Goal: Task Accomplishment & Management: Use online tool/utility

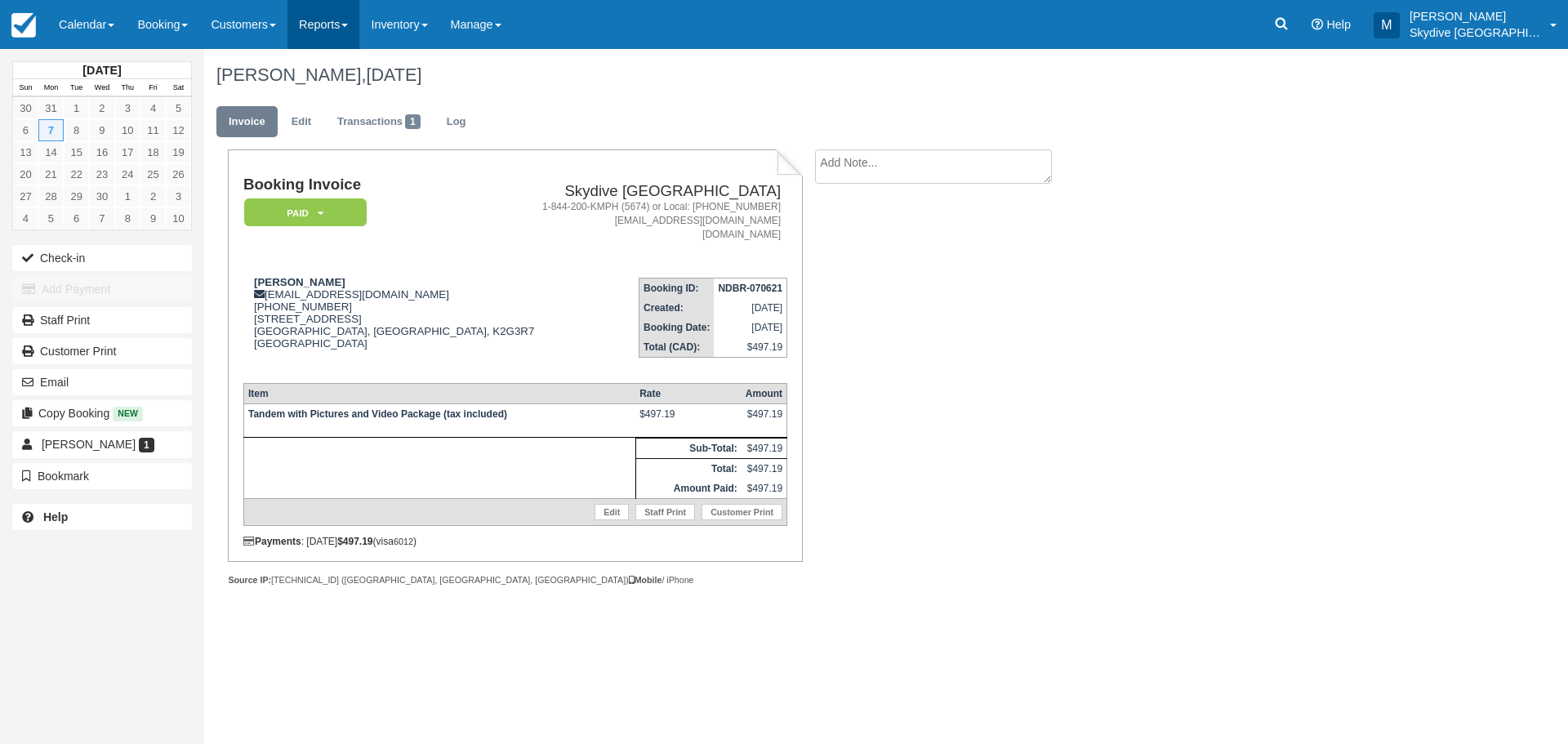
drag, startPoint x: 0, startPoint y: 0, endPoint x: 363, endPoint y: 24, distance: 363.8
click at [360, 24] on link "Reports" at bounding box center [323, 24] width 72 height 49
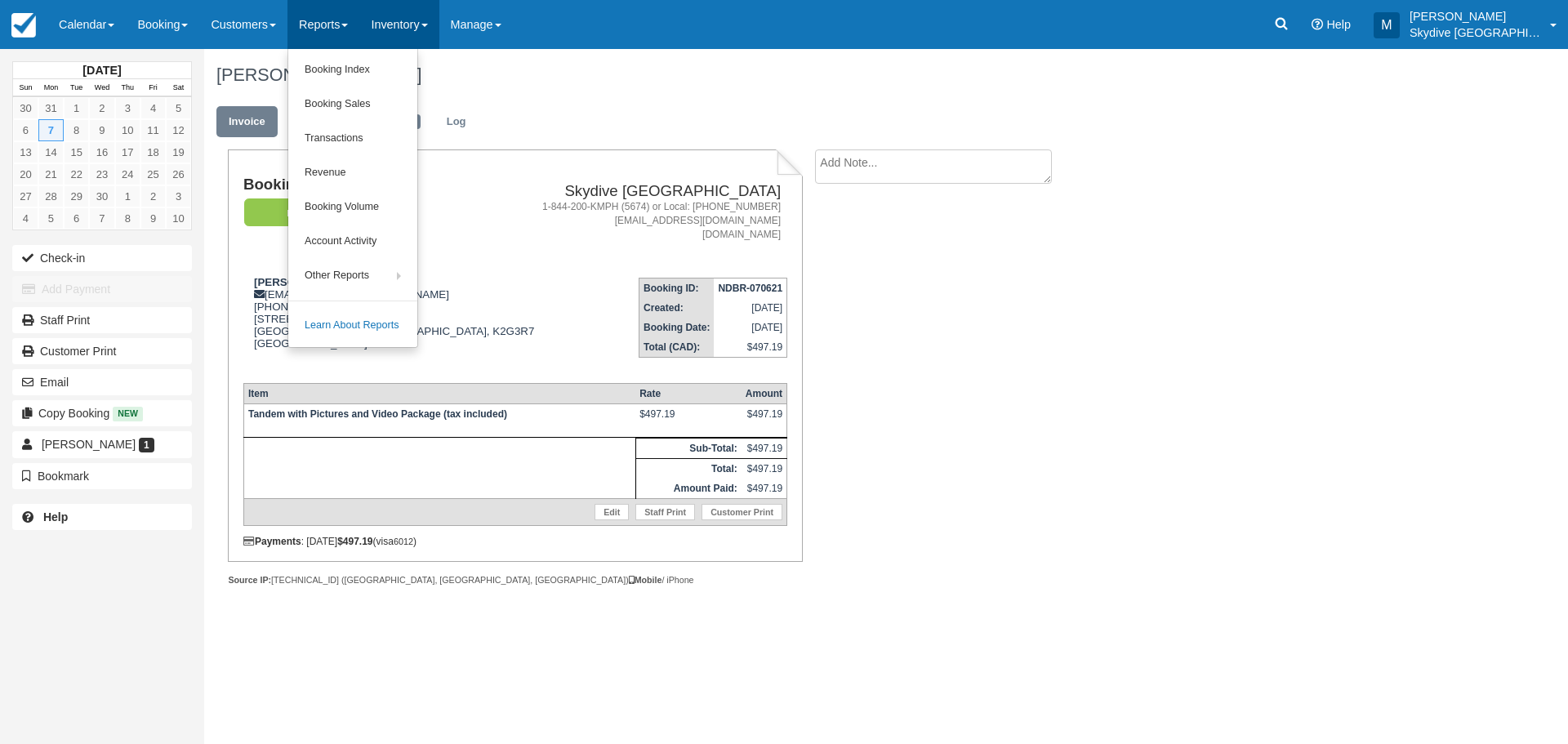
click at [428, 27] on span at bounding box center [424, 25] width 7 height 3
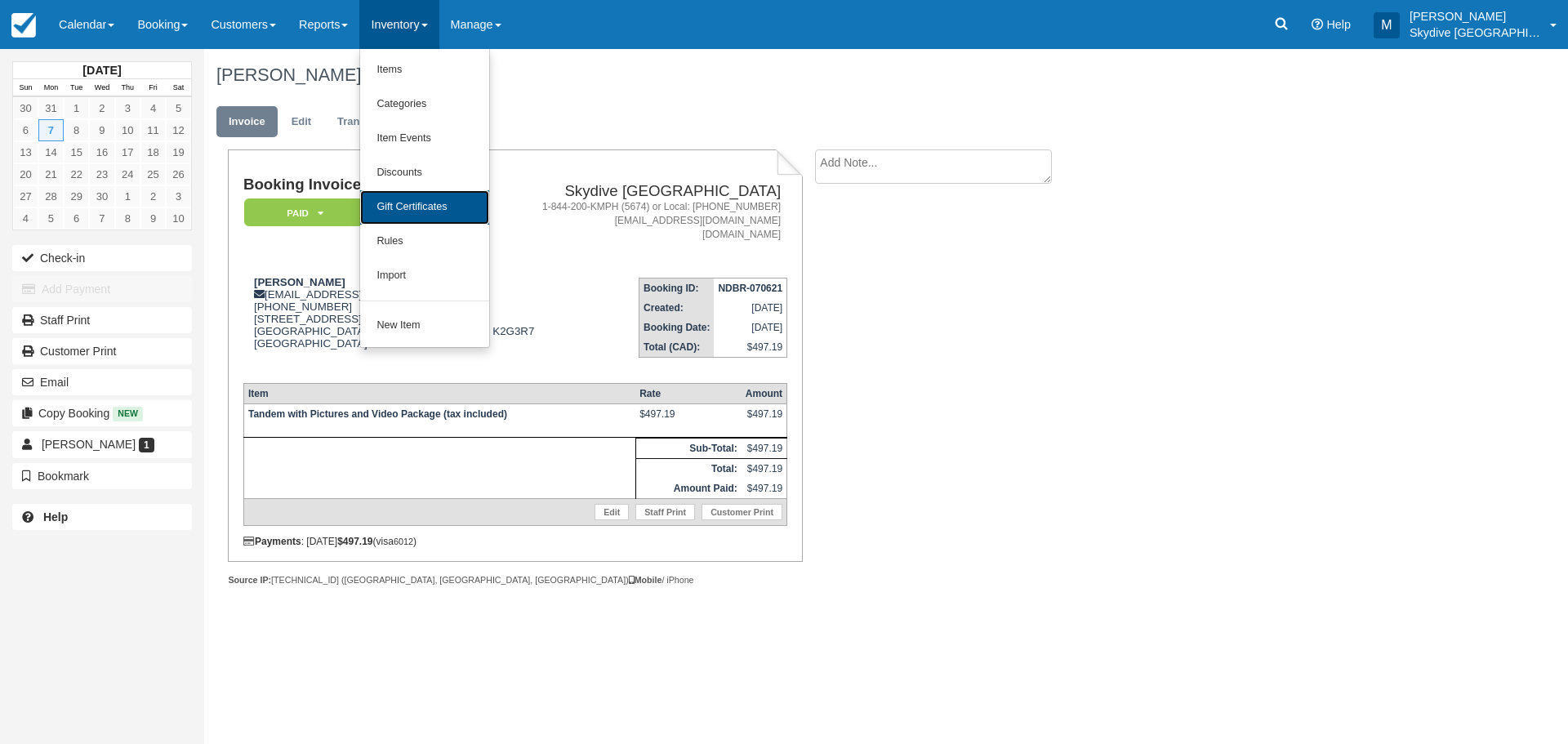
click at [418, 205] on link "Gift Certificates" at bounding box center [425, 207] width 129 height 35
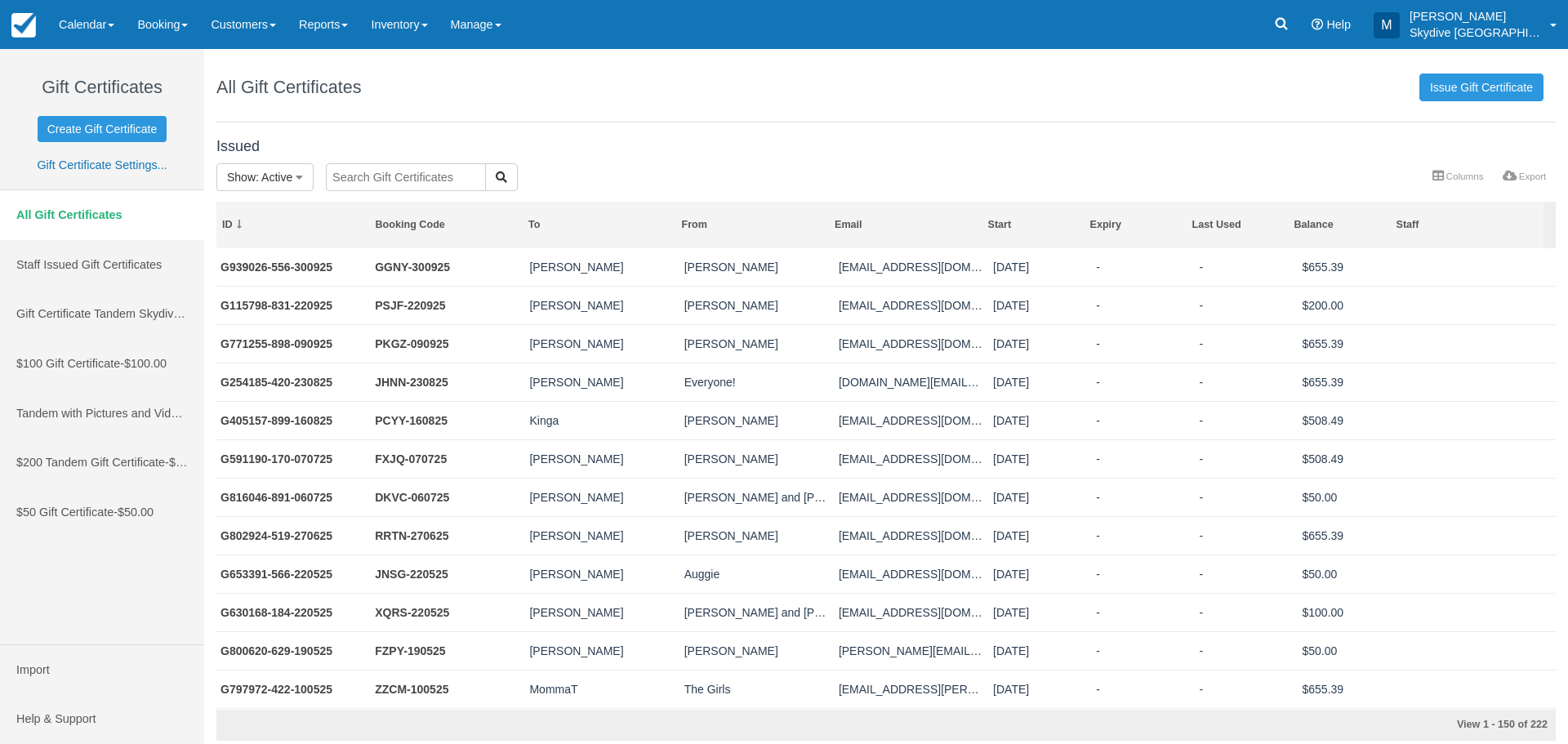
click at [398, 180] on input "text" at bounding box center [406, 176] width 160 height 28
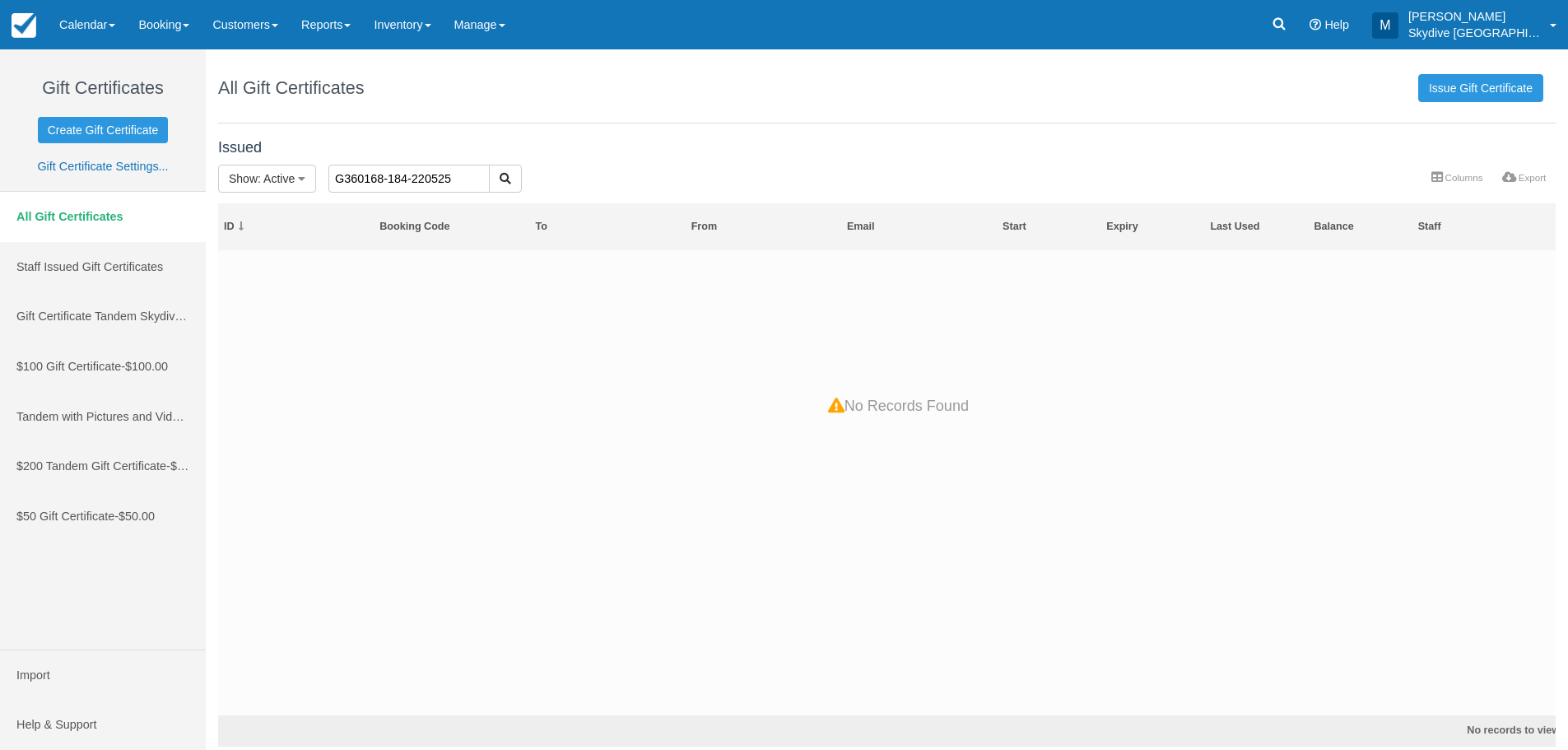
drag, startPoint x: 460, startPoint y: 180, endPoint x: 347, endPoint y: 183, distance: 113.0
click at [347, 183] on input "G360168-184-220525" at bounding box center [409, 178] width 161 height 28
drag, startPoint x: 459, startPoint y: 177, endPoint x: 323, endPoint y: 178, distance: 136.0
click at [323, 178] on div "G653391-566-220525" at bounding box center [483, 179] width 334 height 30
drag, startPoint x: 463, startPoint y: 182, endPoint x: 323, endPoint y: 181, distance: 140.0
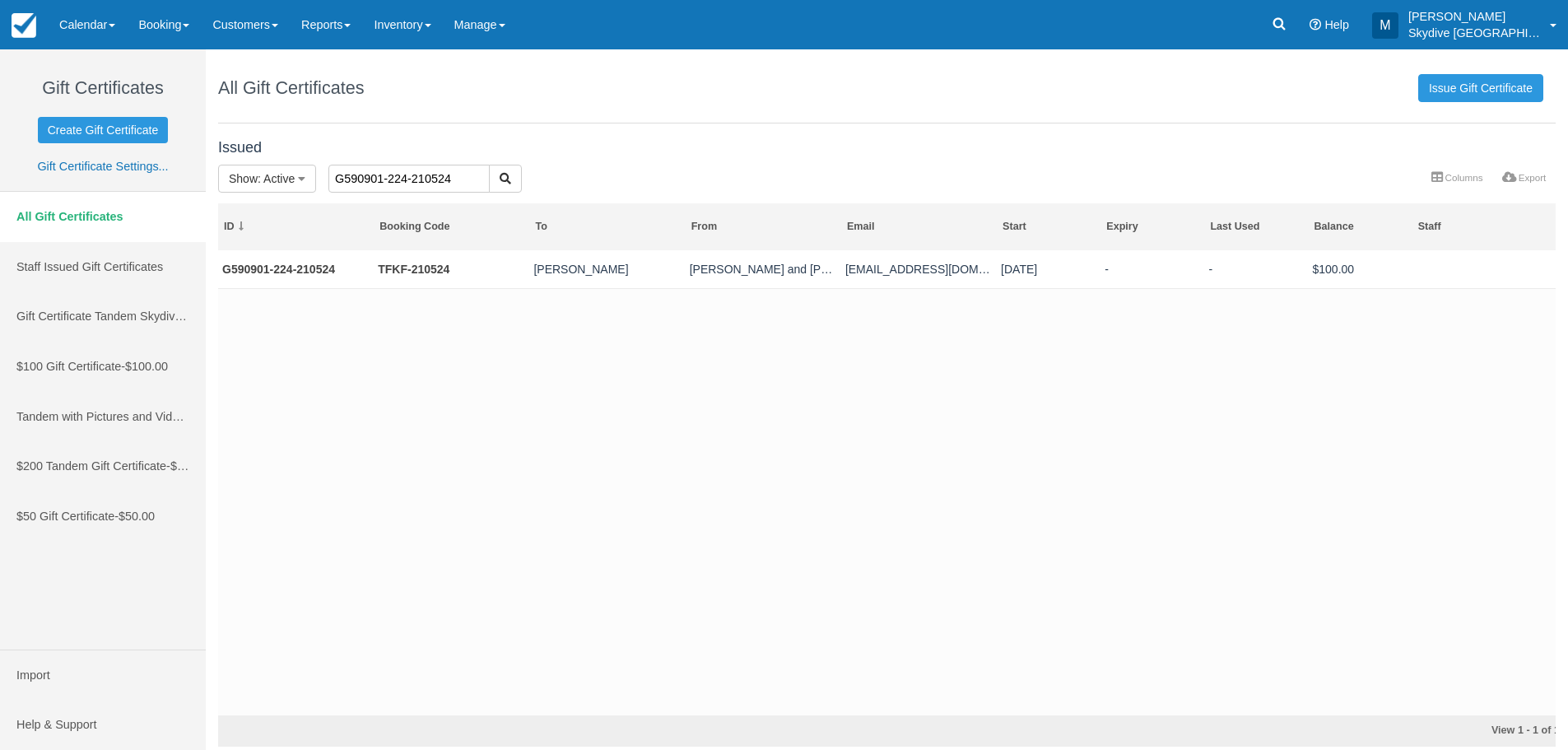
click at [323, 181] on div "G590901-224-210524" at bounding box center [483, 179] width 334 height 30
drag, startPoint x: 460, startPoint y: 176, endPoint x: 329, endPoint y: 172, distance: 131.1
click at [329, 172] on input "G815888-407-210524" at bounding box center [409, 178] width 161 height 28
drag, startPoint x: 455, startPoint y: 176, endPoint x: 322, endPoint y: 176, distance: 133.0
click at [322, 176] on div "G180784-953-191224" at bounding box center [483, 179] width 334 height 30
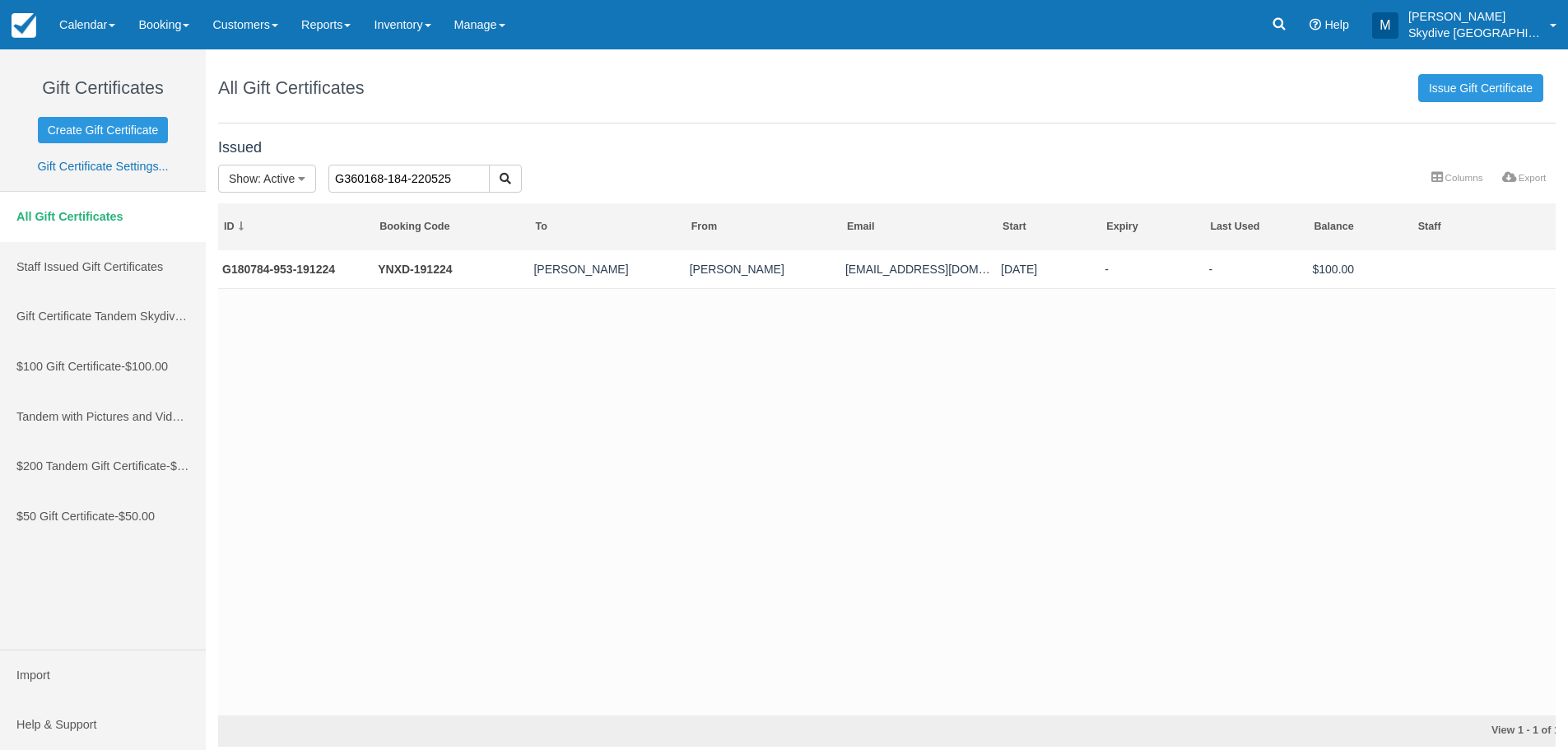
type input "G360168-184-220525"
drag, startPoint x: 454, startPoint y: 180, endPoint x: 320, endPoint y: 188, distance: 134.2
click at [320, 188] on div "G360168-184-220525" at bounding box center [483, 179] width 334 height 30
click at [352, 257] on div "ID Booking Code To From Email Start Expiry Last Used Balance Staff No records t…" at bounding box center [892, 474] width 1349 height 543
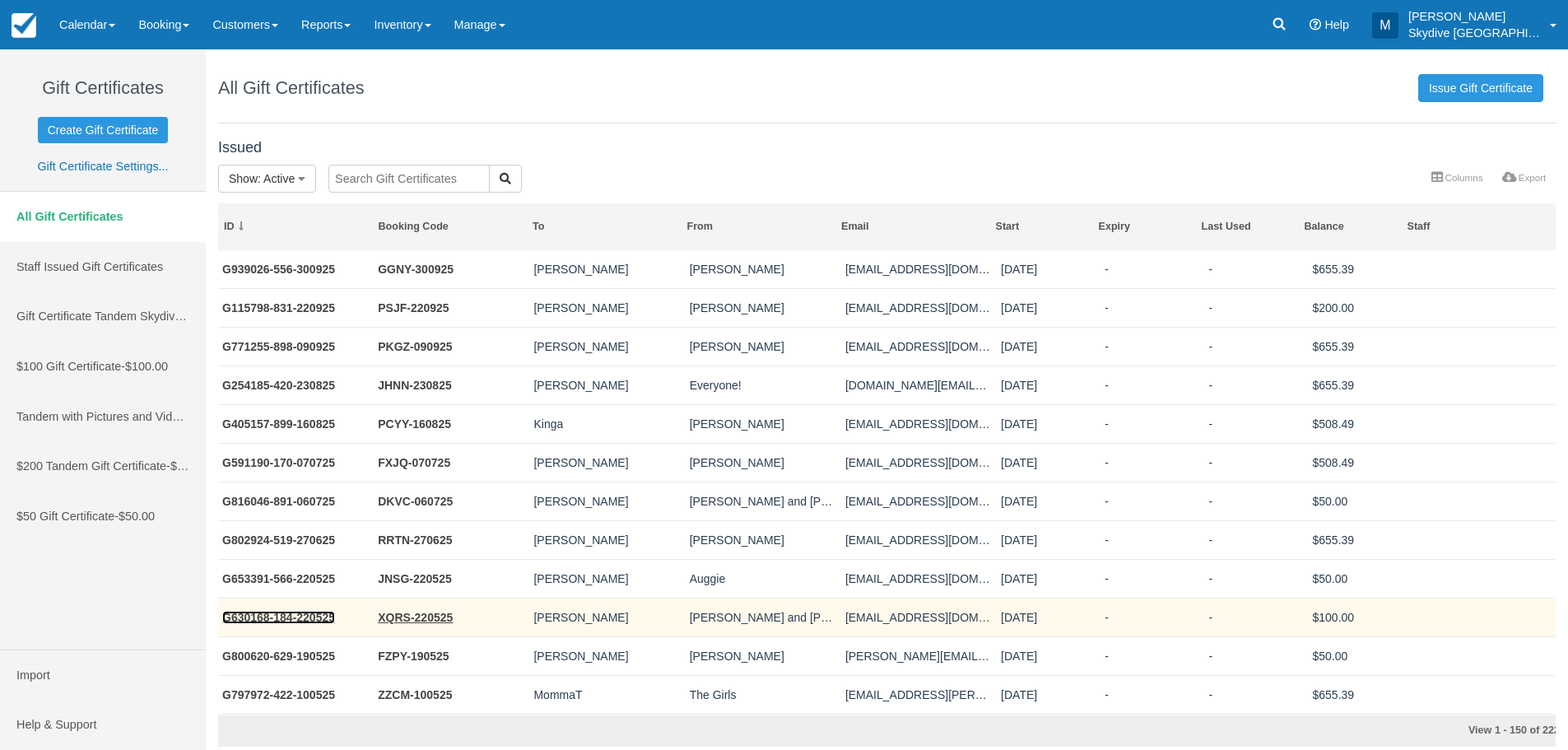
click at [311, 614] on link "G630168-184-220525" at bounding box center [279, 618] width 113 height 14
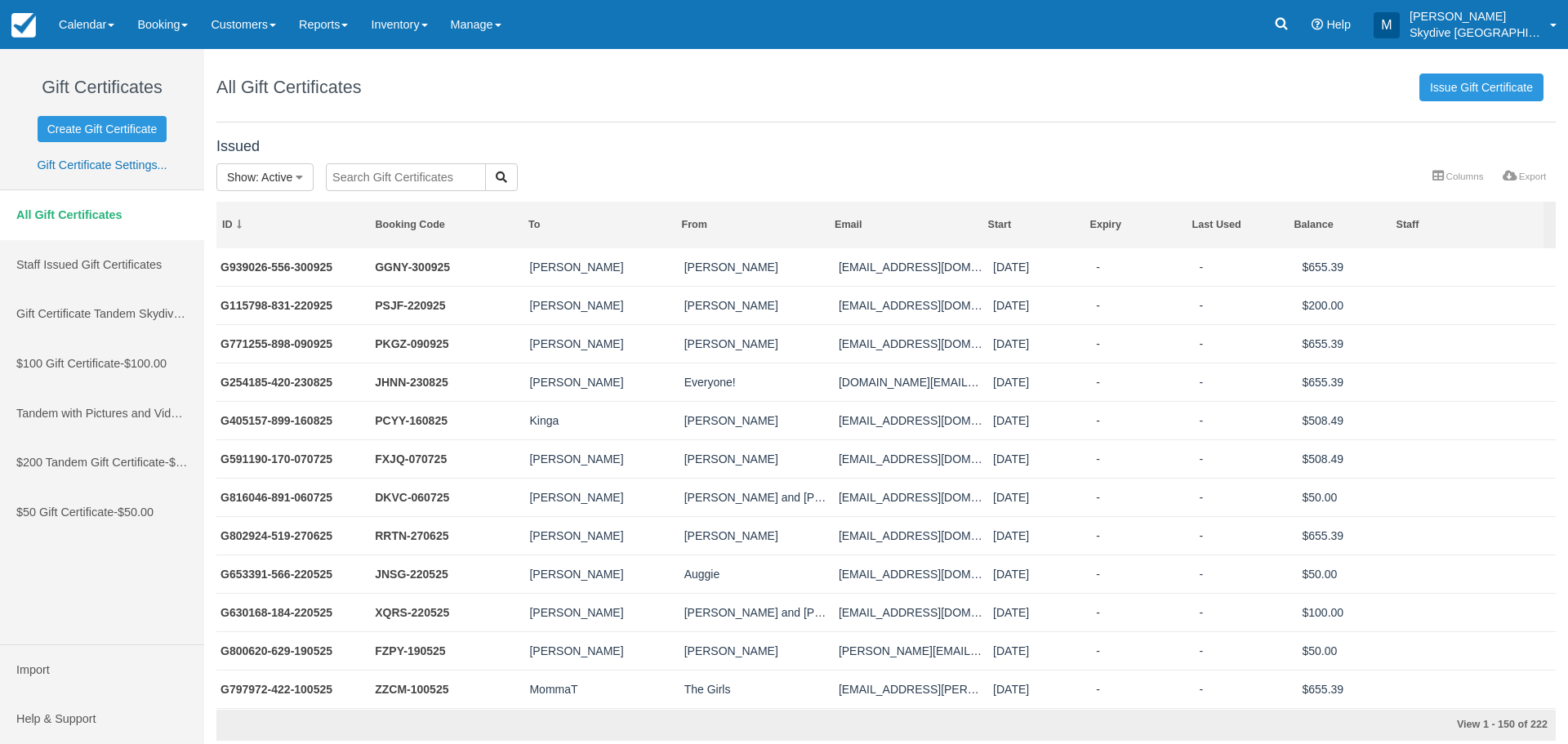
click at [426, 173] on input "text" at bounding box center [406, 176] width 160 height 28
type input "6"
type input "G630168-184-220525"
